Goal: Task Accomplishment & Management: Manage account settings

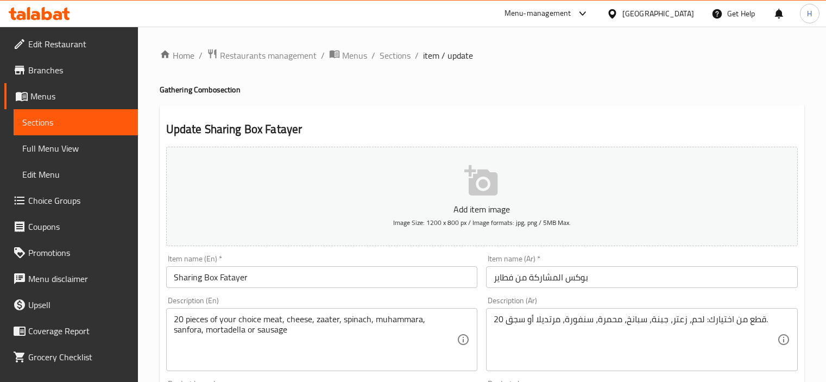
scroll to position [647, 0]
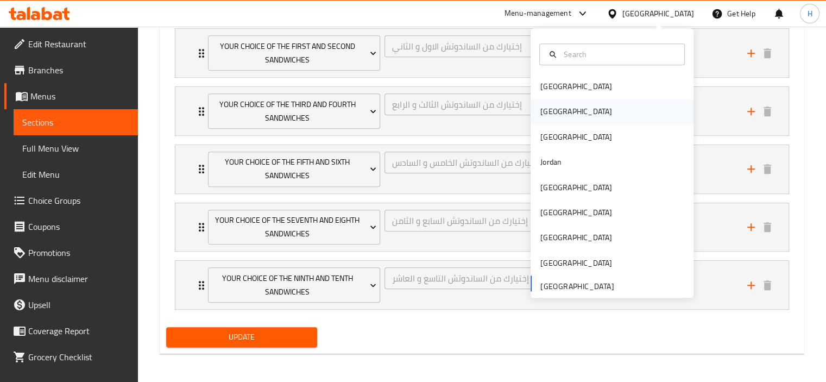
click at [571, 116] on div "[GEOGRAPHIC_DATA]" at bounding box center [612, 111] width 163 height 25
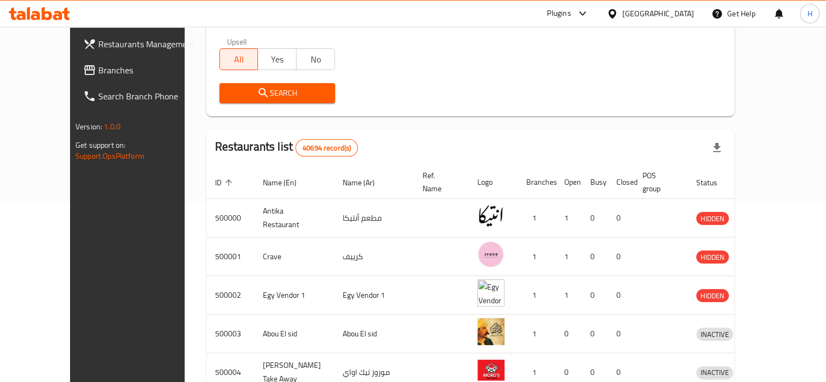
scroll to position [181, 0]
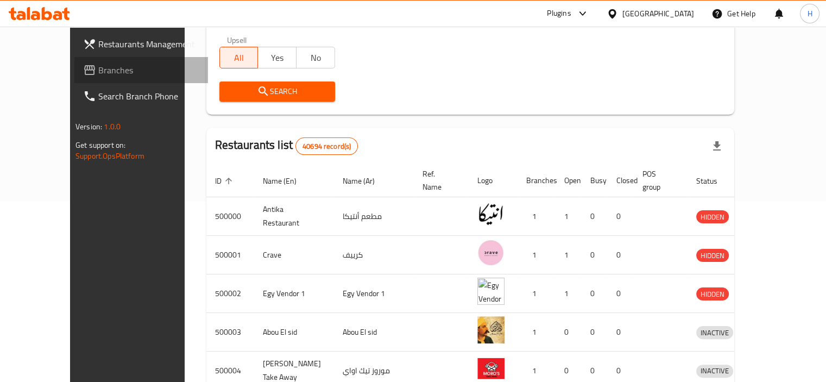
click at [98, 67] on span "Branches" at bounding box center [148, 70] width 101 height 13
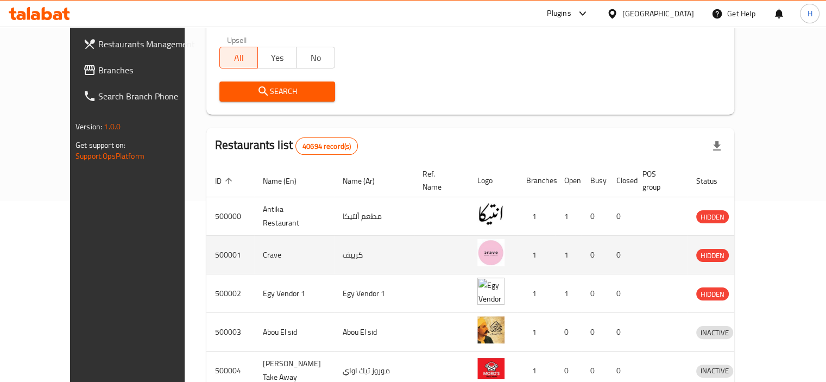
scroll to position [0, 0]
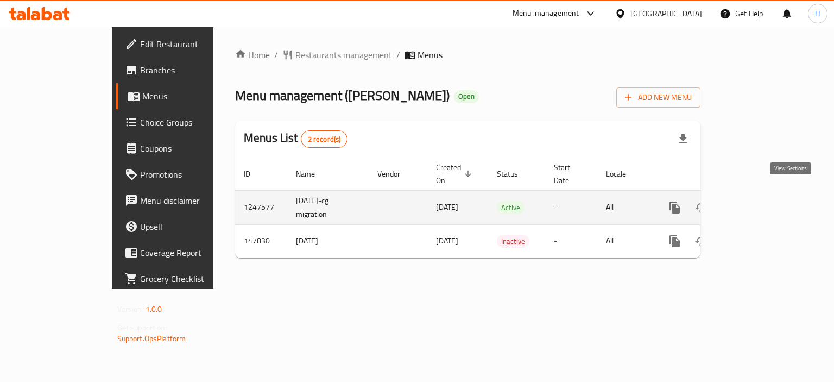
click at [758, 203] on icon "enhanced table" at bounding box center [753, 208] width 10 height 10
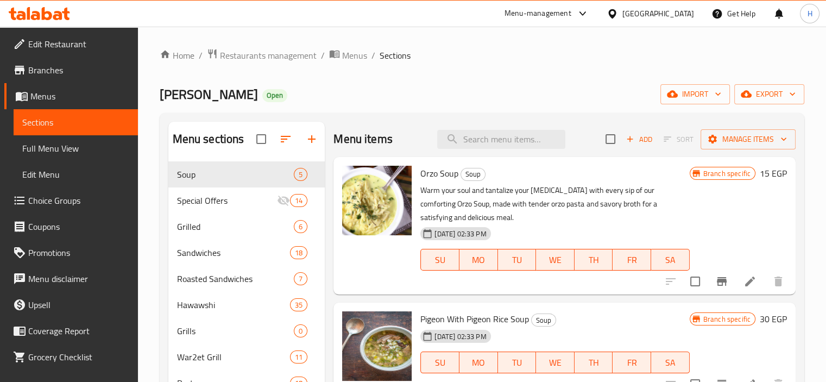
click at [502, 132] on input "search" at bounding box center [501, 139] width 128 height 19
paste input "707195"
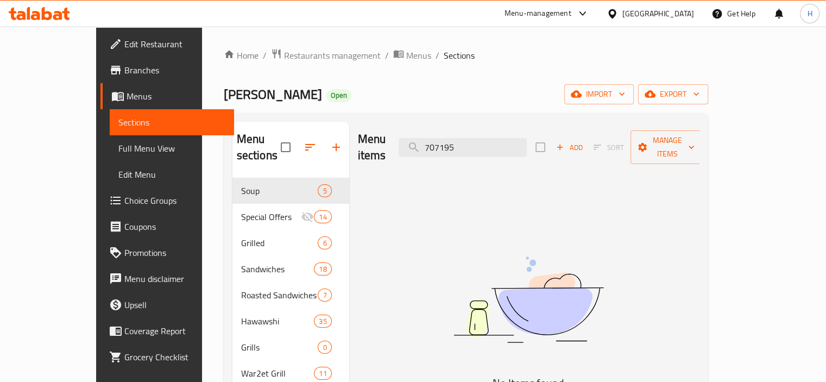
drag, startPoint x: 467, startPoint y: 140, endPoint x: 410, endPoint y: 138, distance: 57.0
click at [410, 140] on div "Menu items 707195 Add Sort Manage items" at bounding box center [529, 148] width 342 height 52
type input "\"
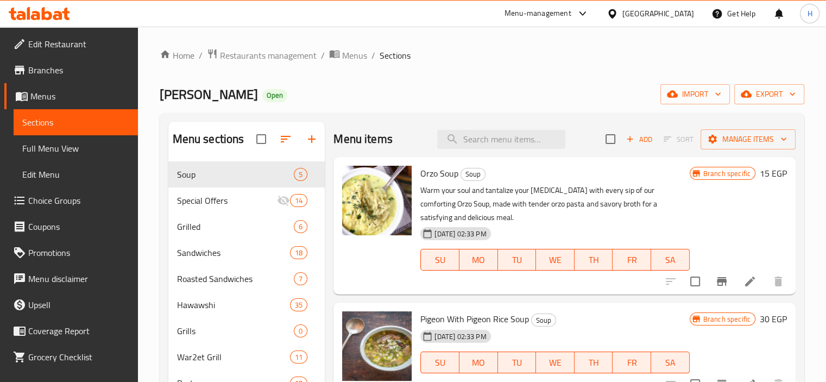
click at [495, 142] on input "search" at bounding box center [501, 139] width 128 height 19
paste input "Pasta With Liver Slices"
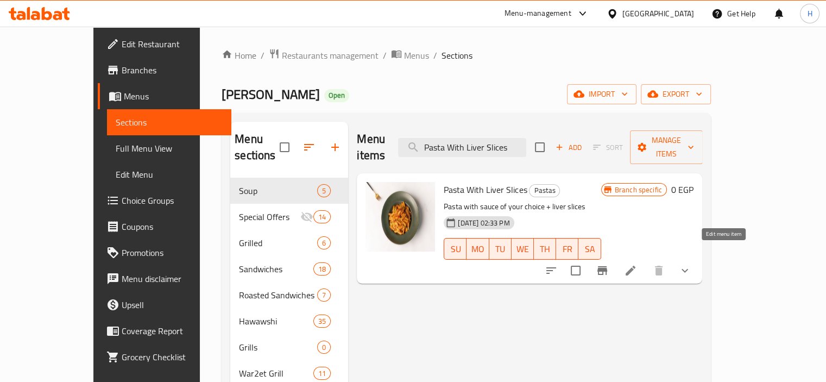
type input "Pasta With Liver Slices"
click at [635, 266] on icon at bounding box center [631, 271] width 10 height 10
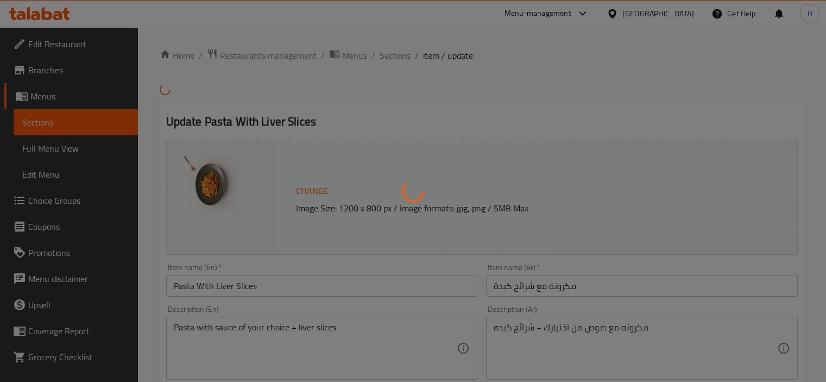
type input "إختيارك من المكرونة:"
type input "1"
type input "إختيارك من الصوص:"
type input "1"
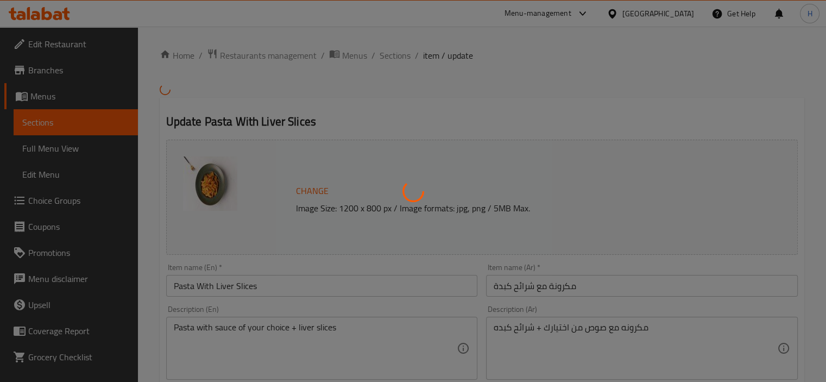
type input "1"
type input "الإضافات"
type input "0"
type input "11"
type input "إختيارك من المذاق:"
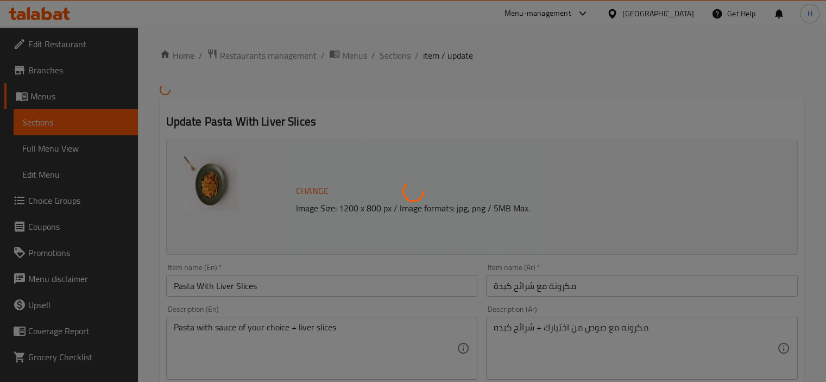
type input "1"
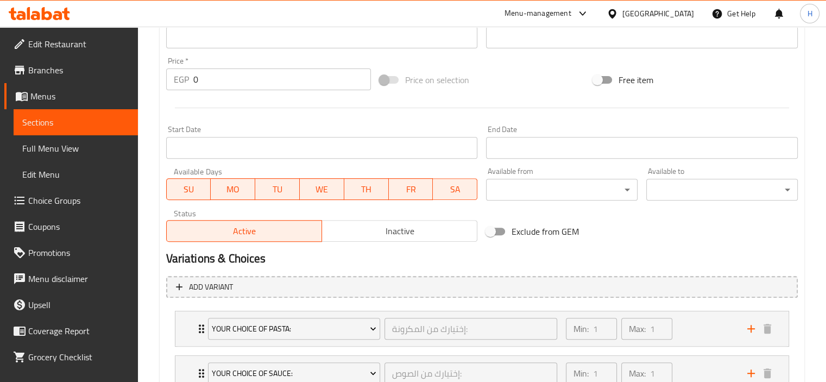
scroll to position [452, 0]
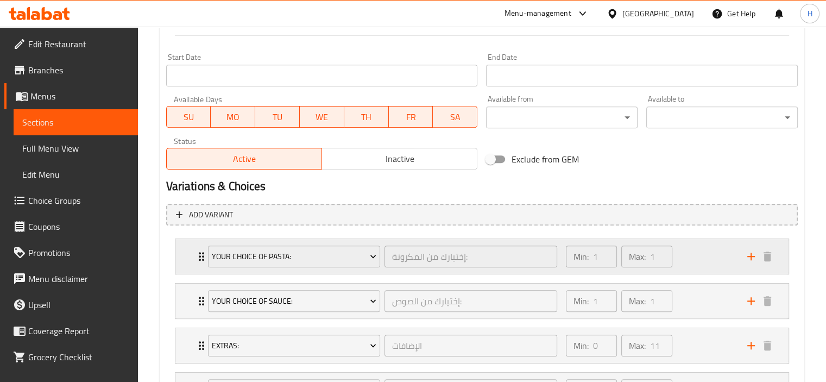
click at [198, 258] on icon "Expand" at bounding box center [201, 256] width 13 height 13
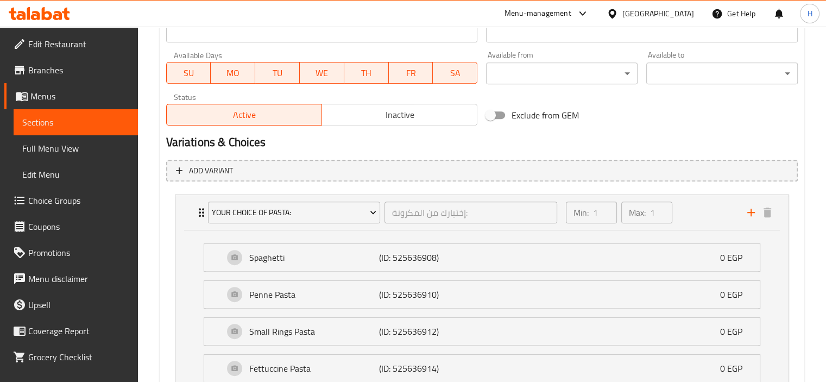
scroll to position [543, 0]
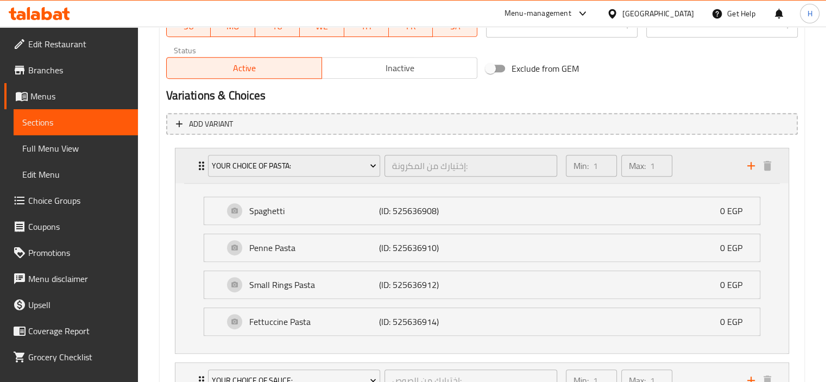
click at [204, 167] on div "Your Choice Of Pasta: إختيارك من المكرونة: ​" at bounding box center [382, 165] width 363 height 35
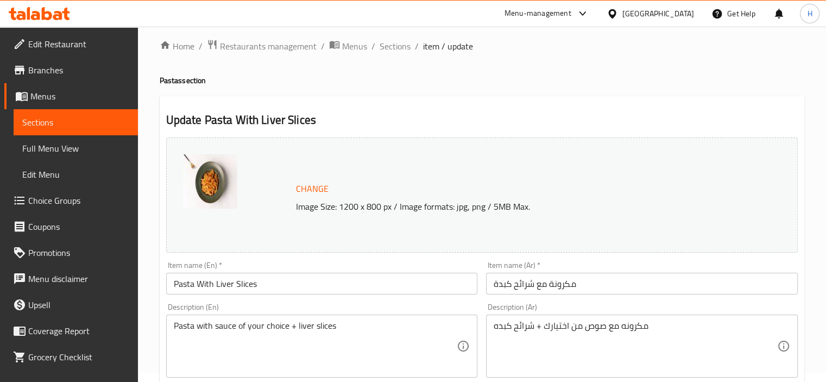
scroll to position [0, 0]
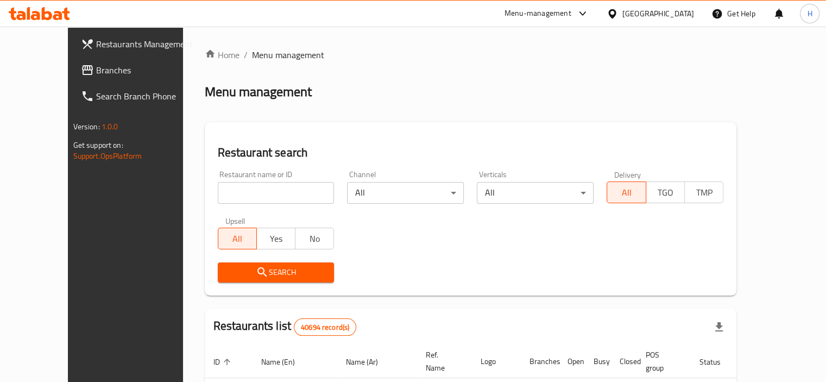
click at [96, 75] on span "Branches" at bounding box center [146, 70] width 101 height 13
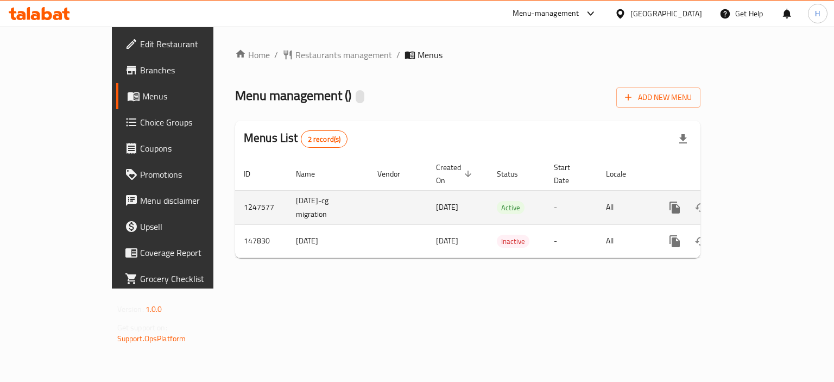
click at [760, 201] on icon "enhanced table" at bounding box center [753, 207] width 13 height 13
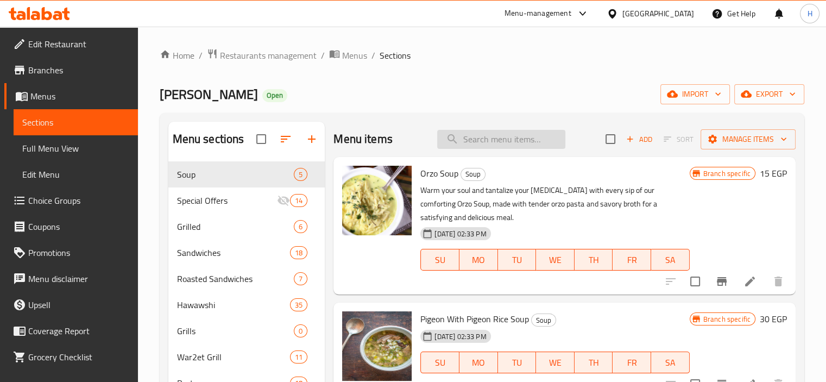
click at [510, 136] on input "search" at bounding box center [501, 139] width 128 height 19
paste input "Pasta With Liver Slices"
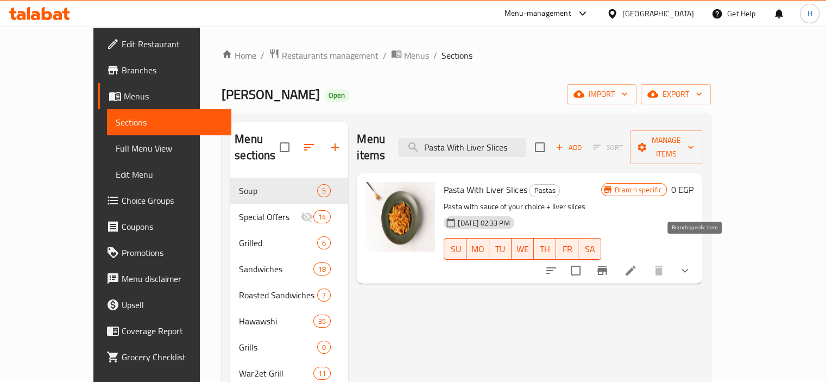
type input "Pasta With Liver Slices"
click at [607, 266] on icon "Branch-specific-item" at bounding box center [602, 270] width 10 height 9
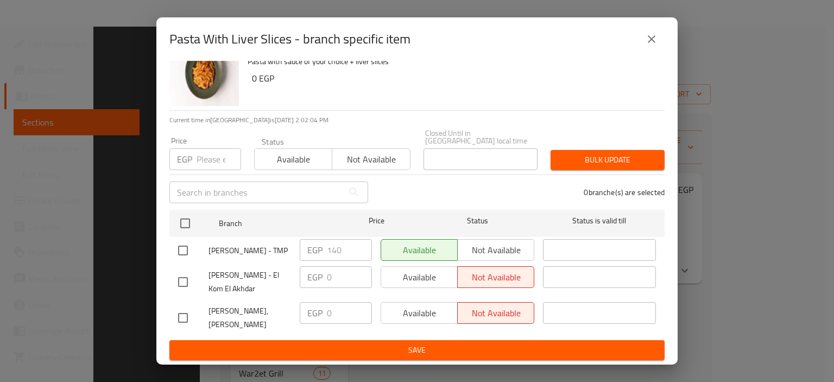
scroll to position [271, 0]
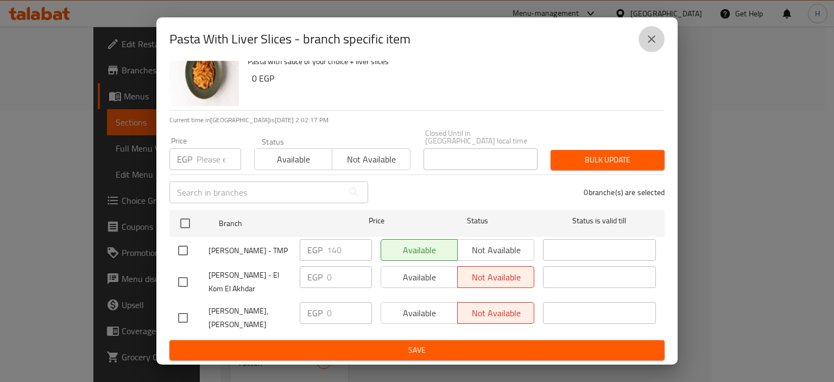
click at [658, 41] on icon "close" at bounding box center [651, 39] width 13 height 13
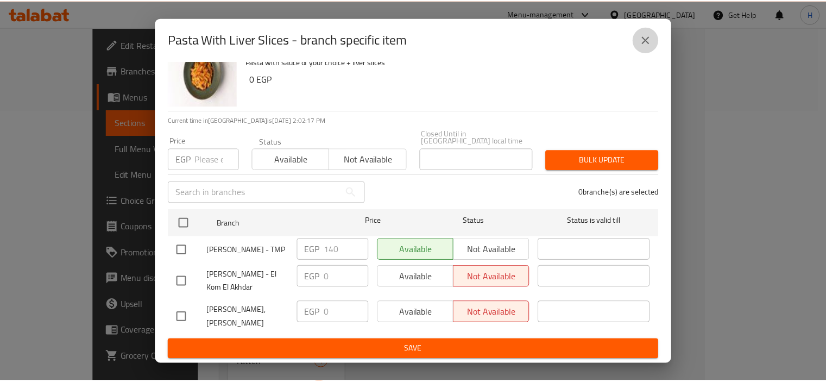
scroll to position [63, 0]
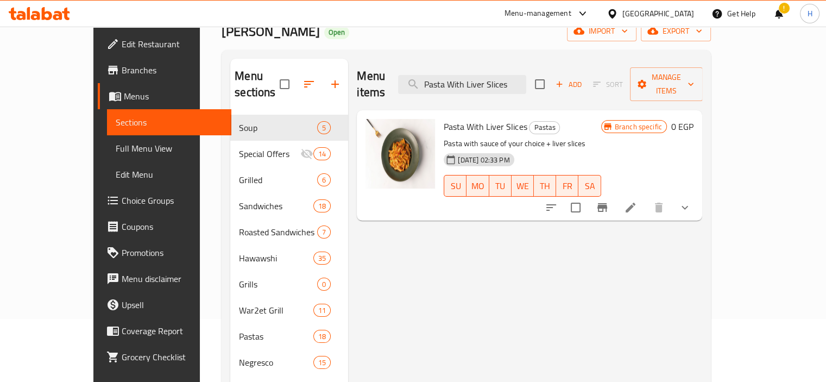
click at [618, 13] on icon at bounding box center [612, 13] width 11 height 11
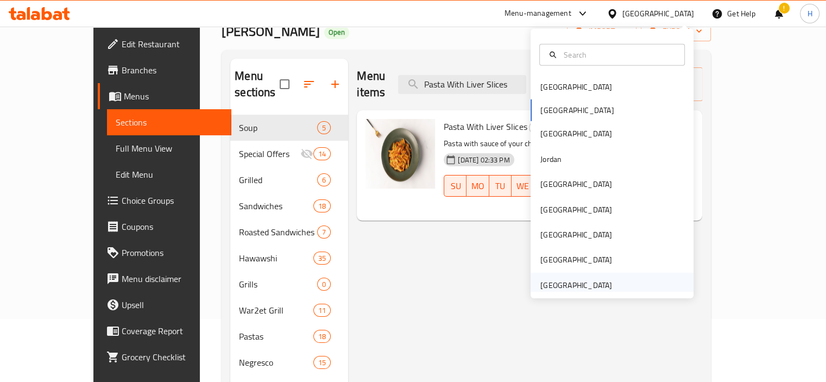
click at [593, 280] on div "[GEOGRAPHIC_DATA]" at bounding box center [576, 285] width 72 height 12
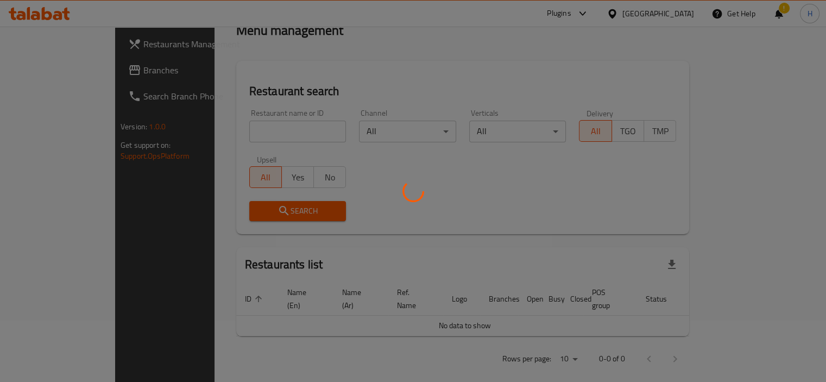
scroll to position [63, 0]
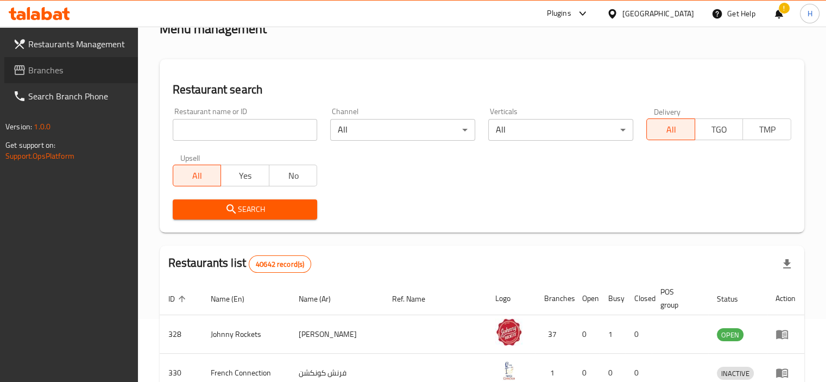
click at [76, 70] on span "Branches" at bounding box center [78, 70] width 101 height 13
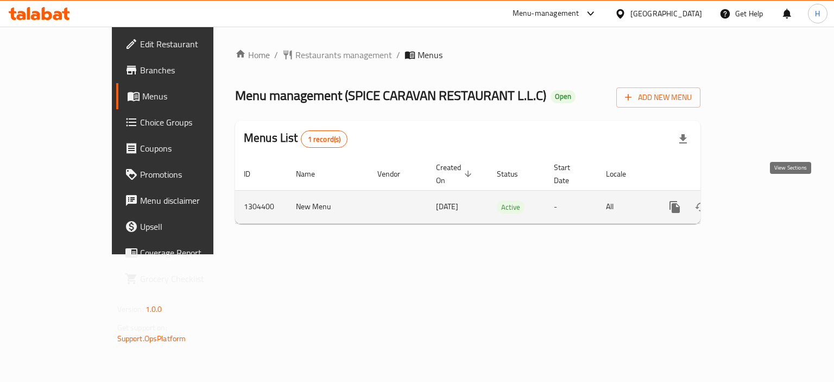
click at [760, 200] on icon "enhanced table" at bounding box center [753, 206] width 13 height 13
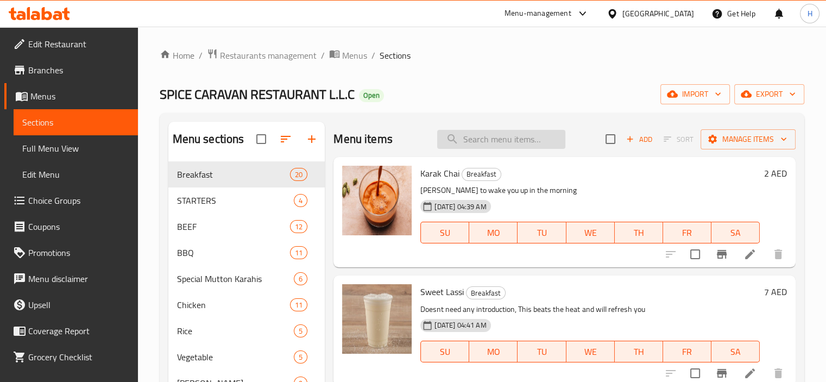
click at [516, 138] on input "search" at bounding box center [501, 139] width 128 height 19
paste input "Karachi Mutton Karahi"
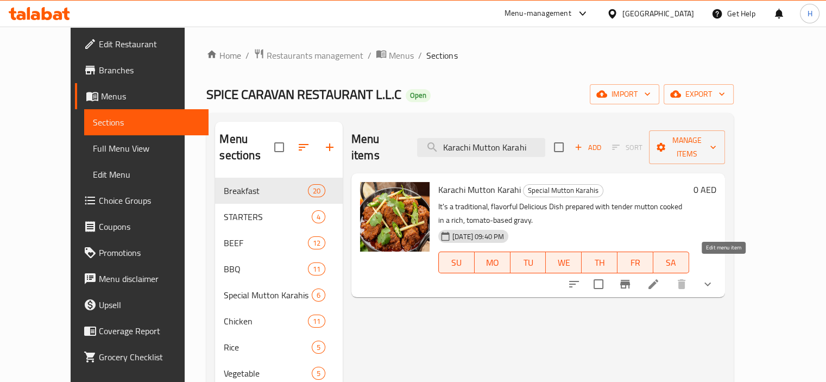
type input "Karachi Mutton Karahi"
click at [660, 277] on icon at bounding box center [653, 283] width 13 height 13
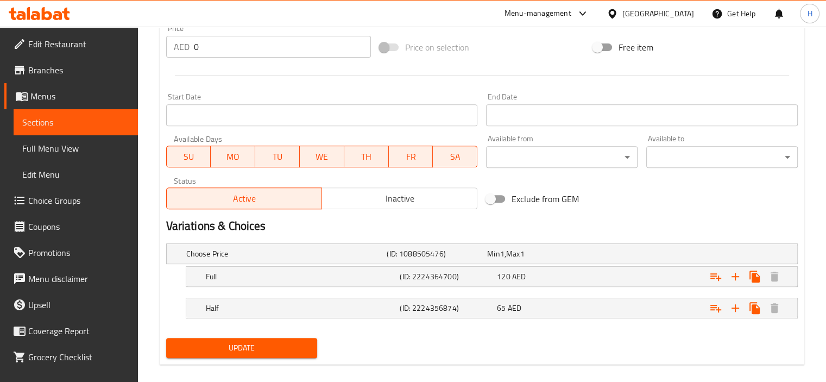
scroll to position [425, 0]
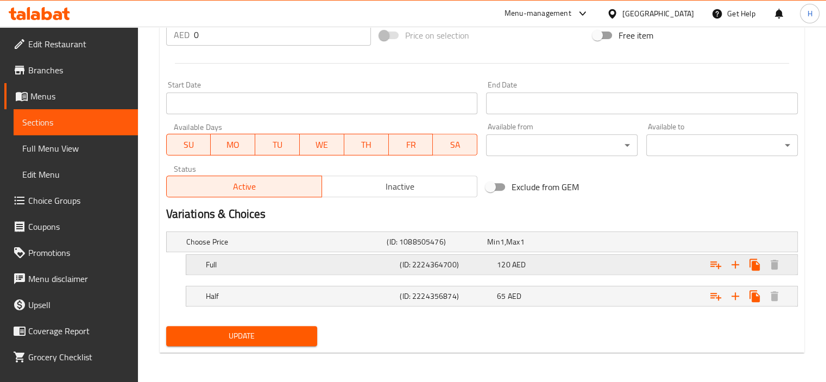
click at [243, 247] on h5 "Full" at bounding box center [284, 241] width 197 height 11
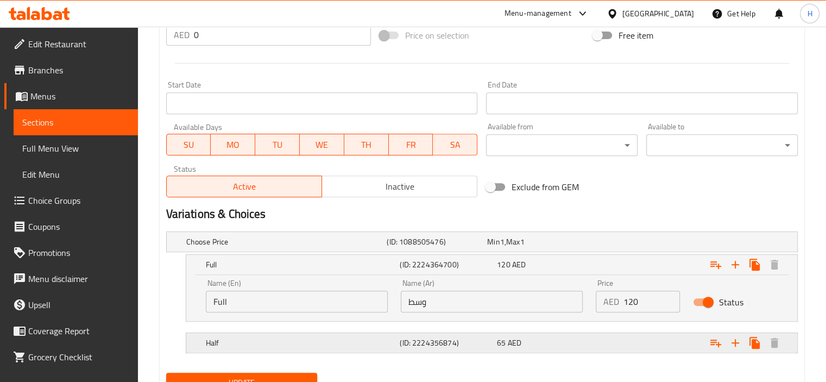
click at [287, 247] on h5 "Half" at bounding box center [284, 241] width 197 height 11
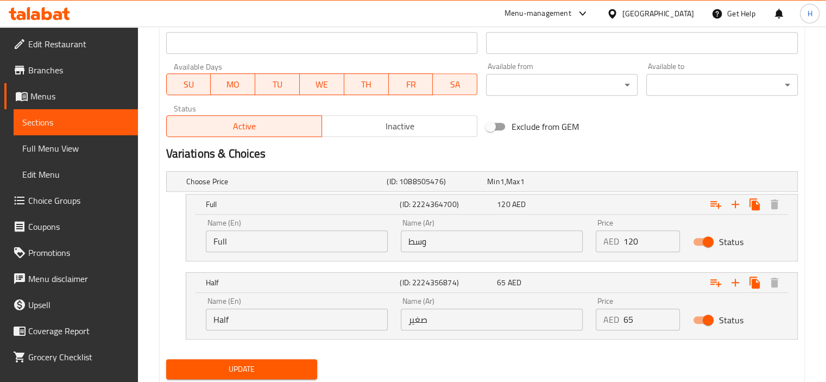
scroll to position [518, 0]
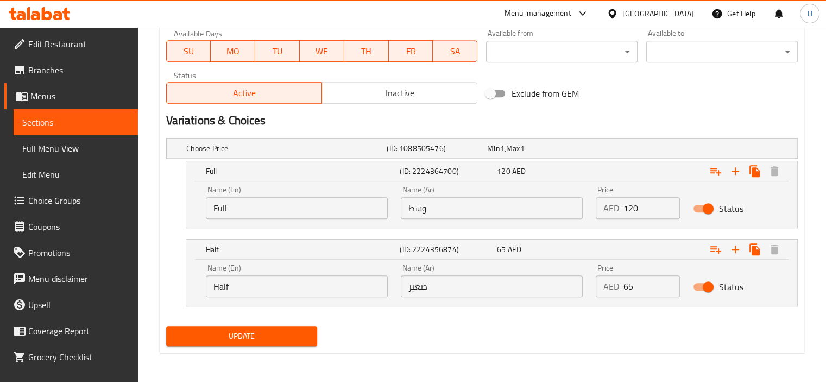
click at [434, 292] on input "صغير" at bounding box center [492, 286] width 182 height 22
type input "نصف"
drag, startPoint x: 397, startPoint y: 314, endPoint x: 401, endPoint y: 304, distance: 11.5
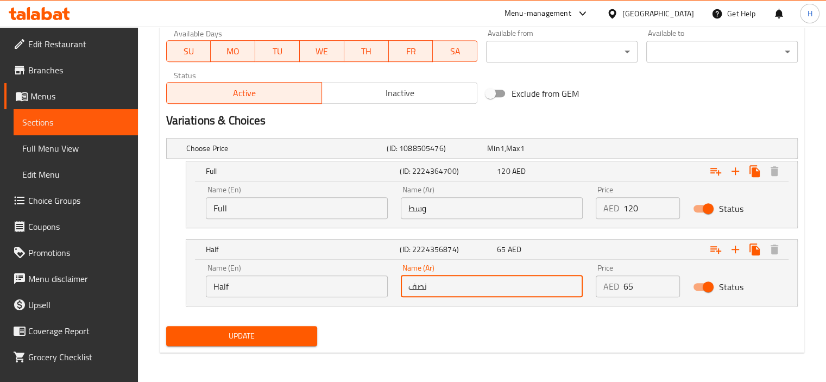
click at [397, 314] on nav at bounding box center [481, 312] width 631 height 9
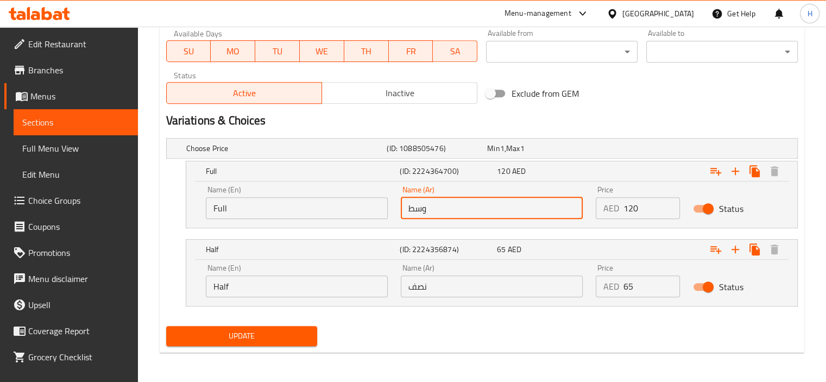
click at [441, 210] on input "وسط" at bounding box center [492, 208] width 182 height 22
type input "كامل"
click at [281, 334] on span "Update" at bounding box center [242, 336] width 134 height 14
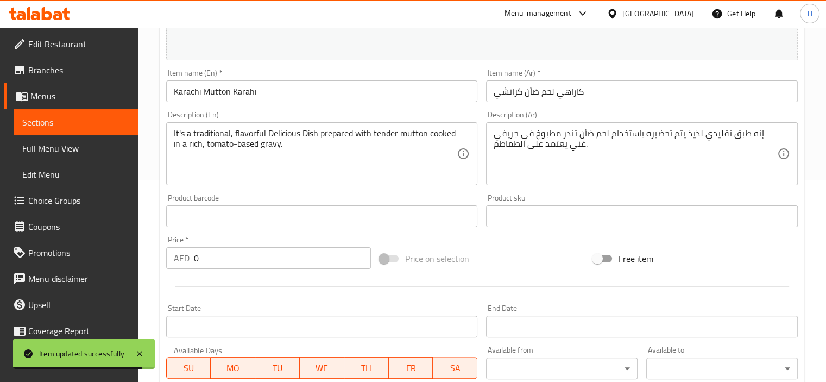
scroll to position [0, 0]
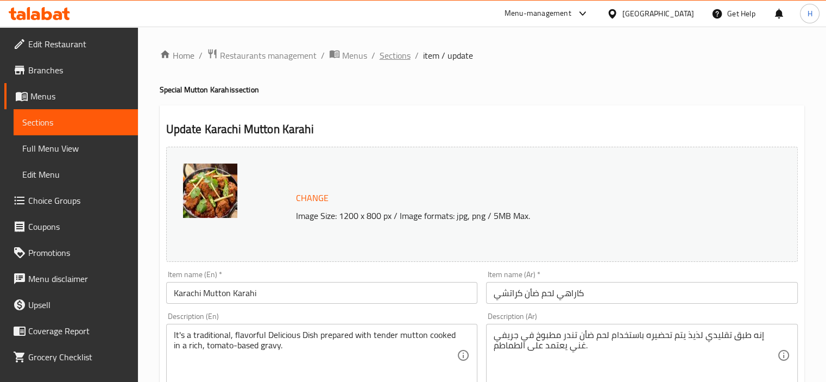
click at [394, 53] on span "Sections" at bounding box center [395, 55] width 31 height 13
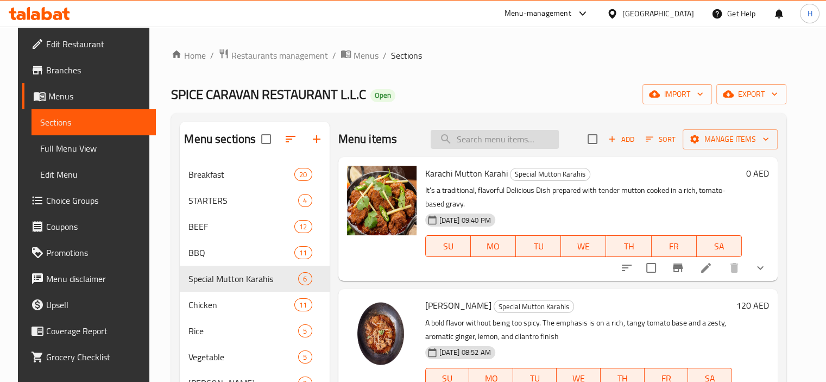
click at [523, 142] on input "search" at bounding box center [495, 139] width 128 height 19
paste input "Mutton Charsi Karahi"
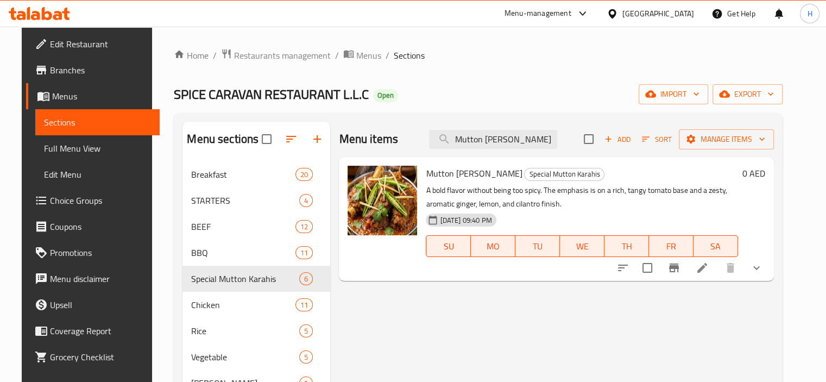
type input "Mutton Charsi Karahi"
click at [709, 264] on icon at bounding box center [702, 267] width 13 height 13
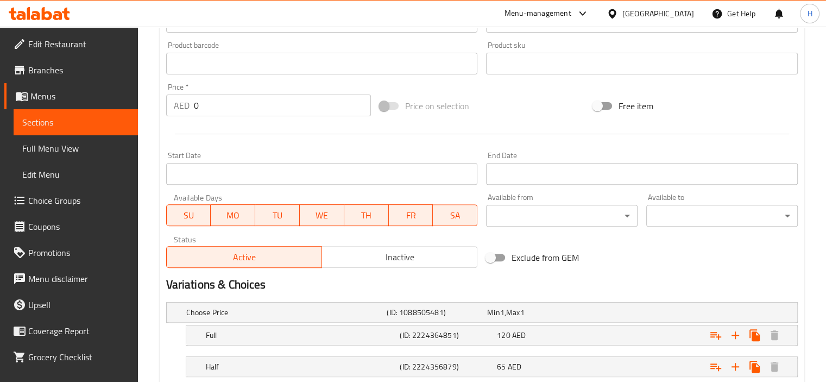
scroll to position [425, 0]
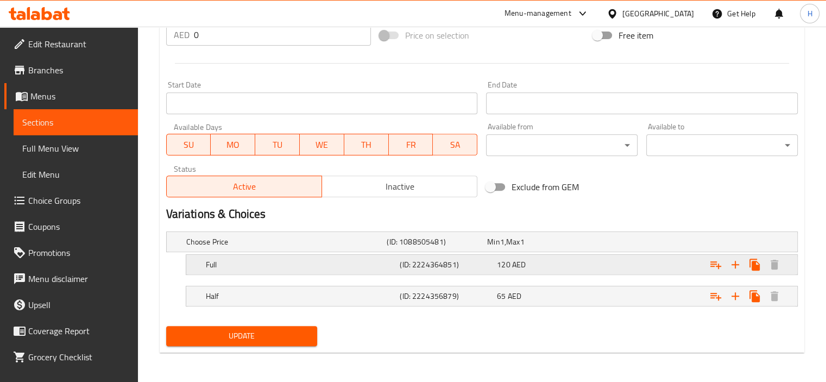
click at [345, 247] on h5 "Full" at bounding box center [284, 241] width 197 height 11
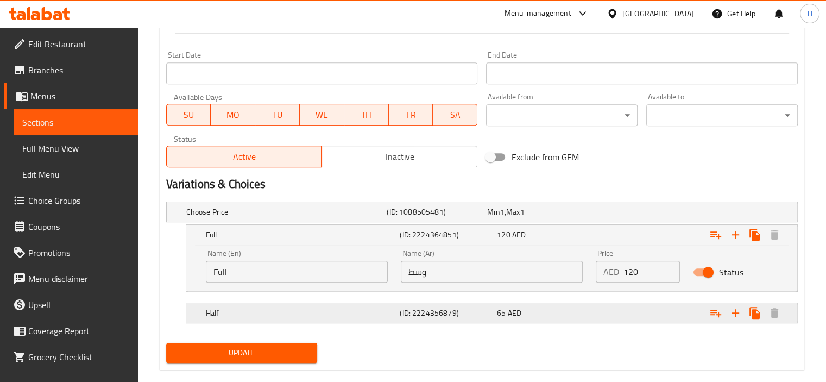
scroll to position [471, 0]
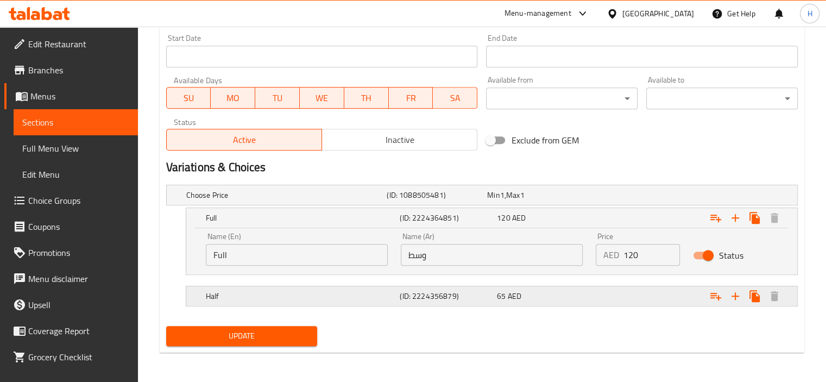
click at [374, 200] on h5 "Half" at bounding box center [284, 195] width 197 height 11
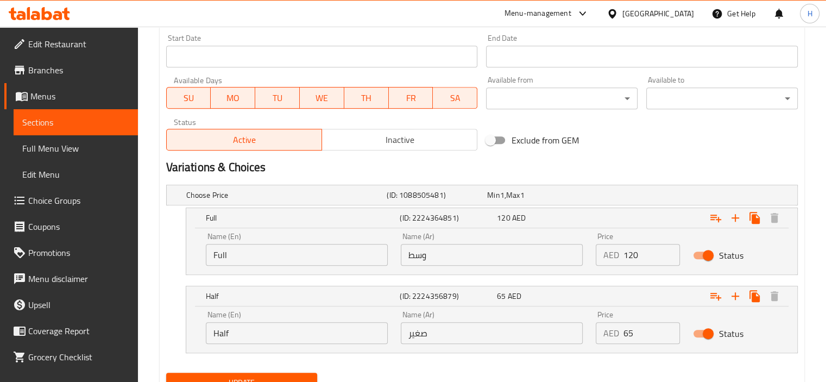
click at [447, 251] on input "وسط" at bounding box center [492, 255] width 182 height 22
click at [448, 251] on input "وسط" at bounding box center [492, 255] width 182 height 22
type input ";"
type input "كامل"
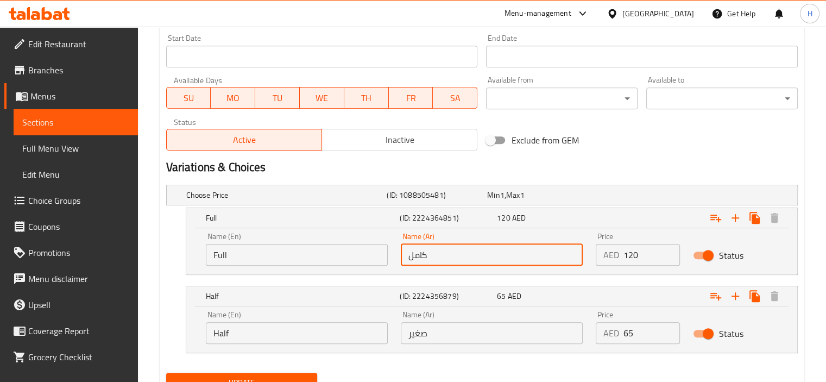
click at [445, 334] on input "صغير" at bounding box center [492, 333] width 182 height 22
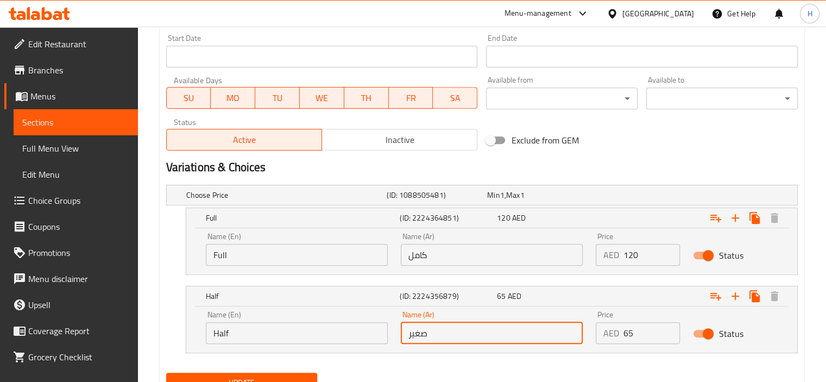
click at [445, 334] on input "صغير" at bounding box center [492, 333] width 182 height 22
type input "نصف"
drag, startPoint x: 428, startPoint y: 355, endPoint x: 420, endPoint y: 357, distance: 8.3
click at [428, 355] on nav at bounding box center [481, 359] width 631 height 9
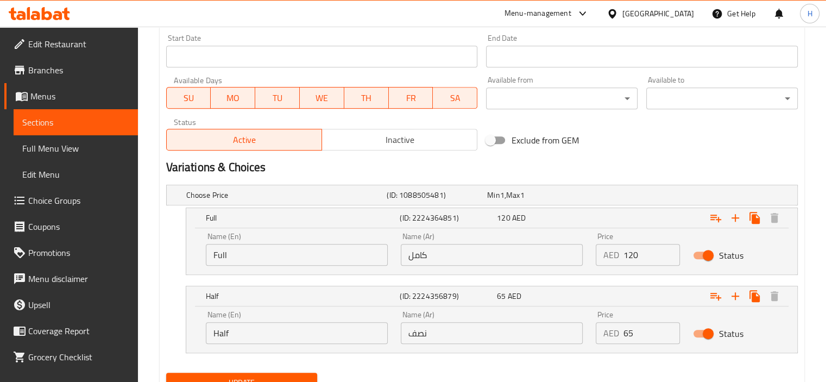
click at [268, 373] on button "Update" at bounding box center [241, 382] width 151 height 20
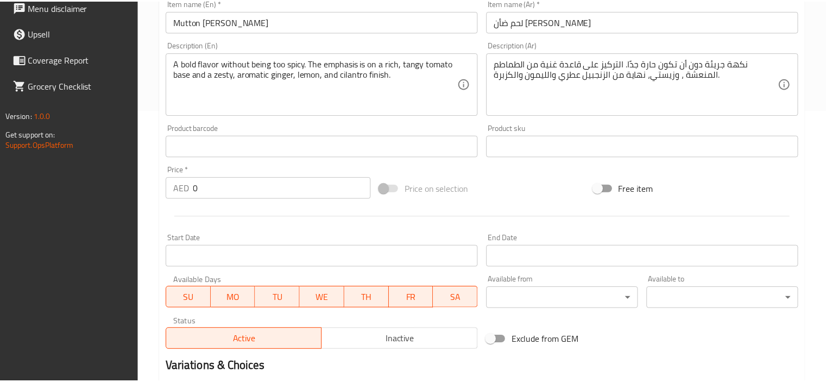
scroll to position [518, 0]
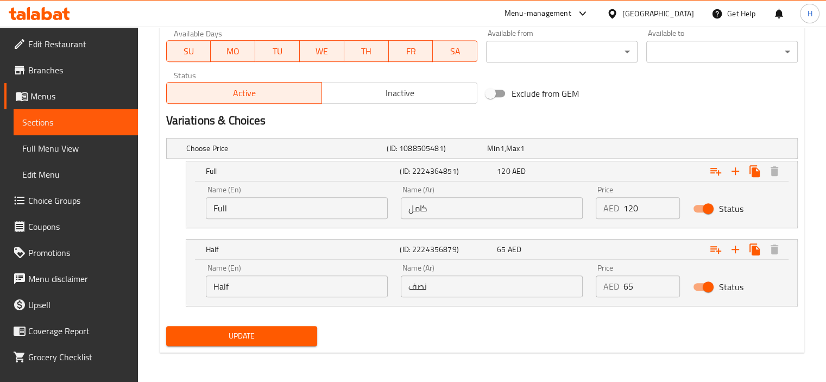
click at [638, 10] on div "[GEOGRAPHIC_DATA]" at bounding box center [658, 14] width 72 height 12
click at [57, 12] on icon at bounding box center [57, 15] width 9 height 9
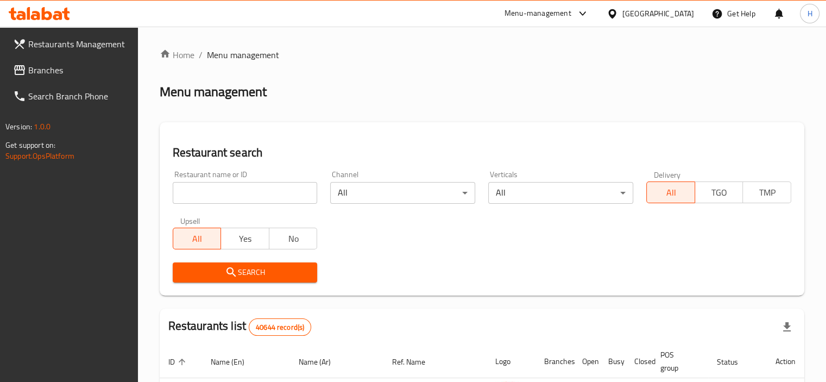
click at [76, 72] on span "Branches" at bounding box center [78, 70] width 101 height 13
